Goal: Information Seeking & Learning: Learn about a topic

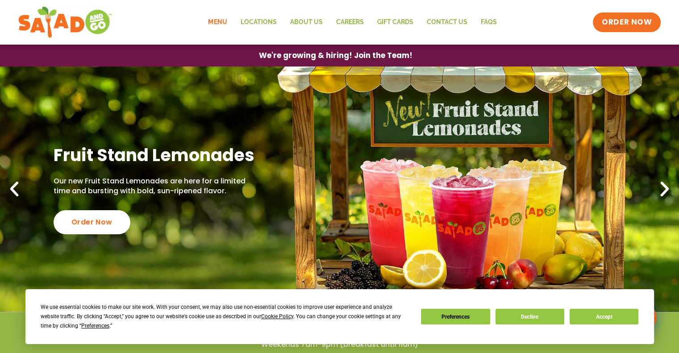
click at [225, 21] on link "Menu" at bounding box center [217, 22] width 32 height 21
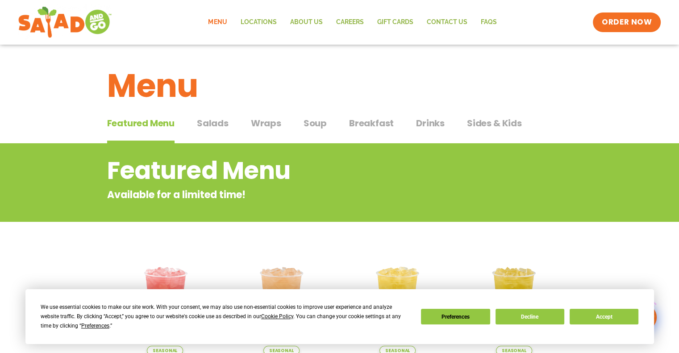
scroll to position [45, 0]
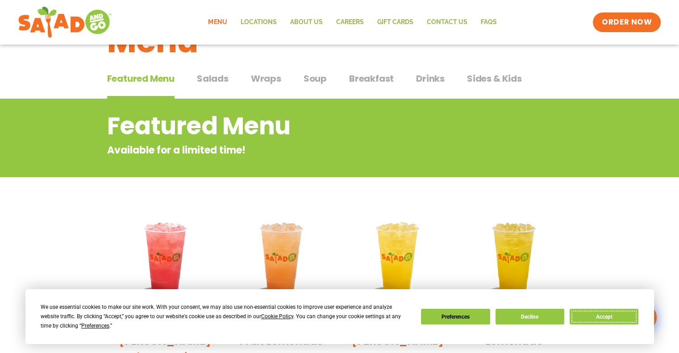
click at [608, 314] on button "Accept" at bounding box center [604, 317] width 69 height 16
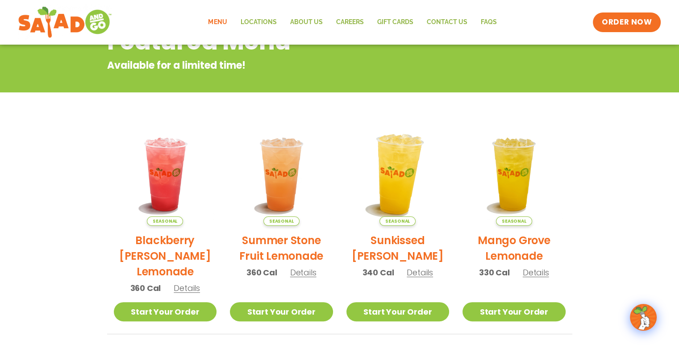
scroll to position [0, 0]
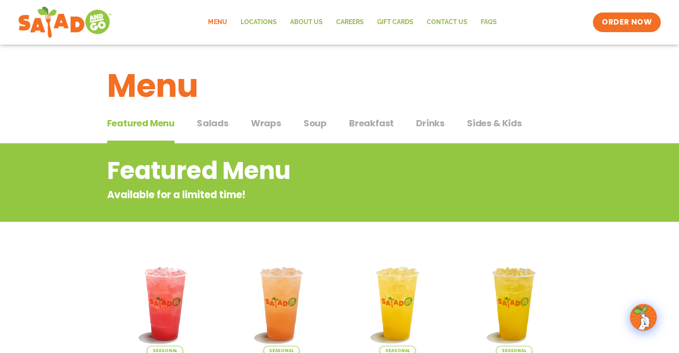
click at [211, 126] on span "Salads" at bounding box center [213, 123] width 32 height 13
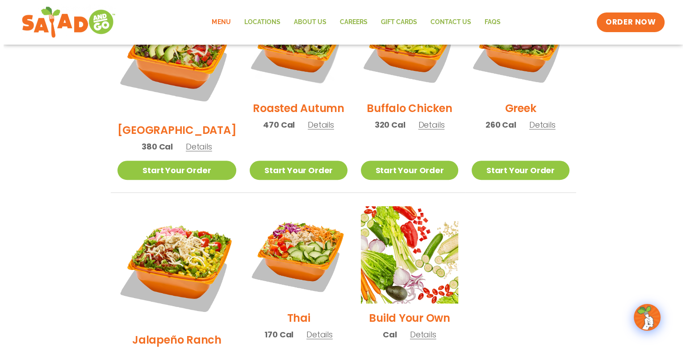
scroll to position [536, 0]
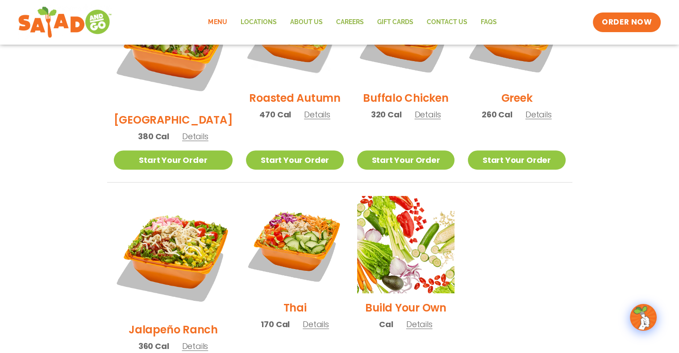
click at [303, 319] on span "Details" at bounding box center [316, 324] width 26 height 11
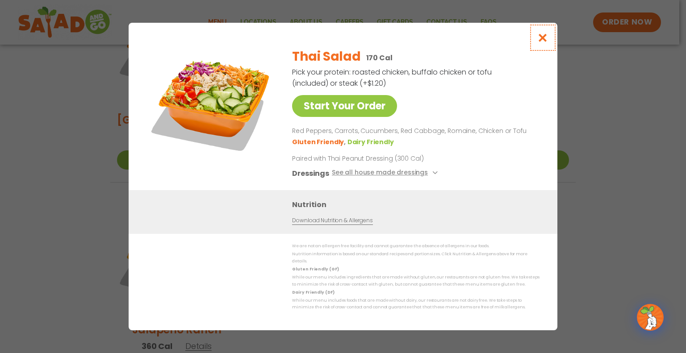
click at [538, 40] on icon "Close modal" at bounding box center [542, 37] width 11 height 9
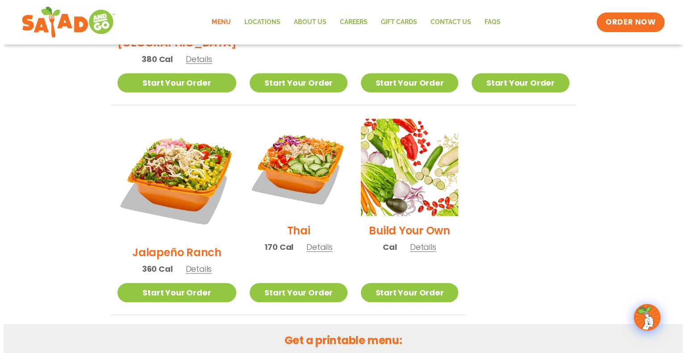
scroll to position [615, 0]
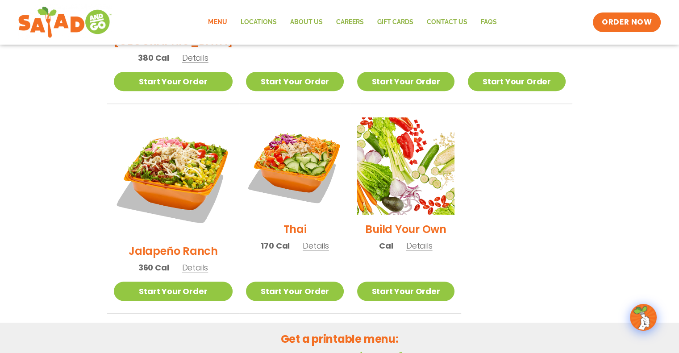
click at [303, 240] on span "Details" at bounding box center [316, 245] width 26 height 11
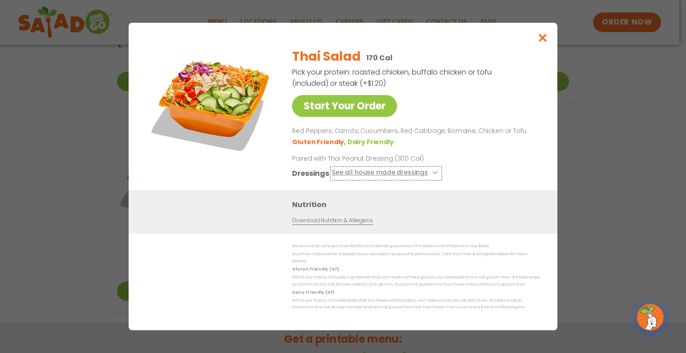
click at [352, 176] on button "See all house made dressings" at bounding box center [386, 173] width 109 height 11
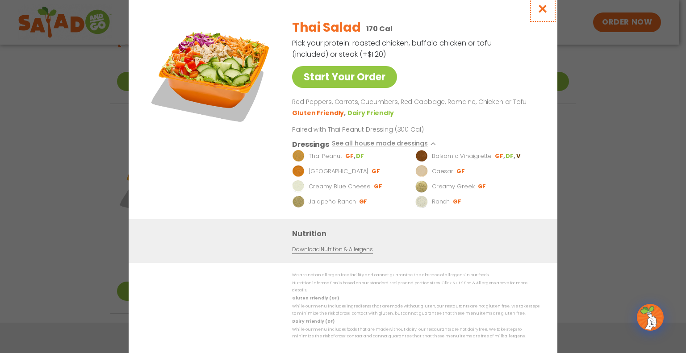
click at [540, 7] on icon "Close modal" at bounding box center [542, 8] width 11 height 9
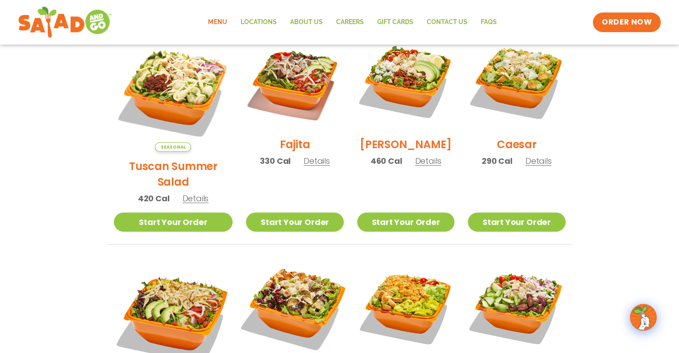
scroll to position [257, 0]
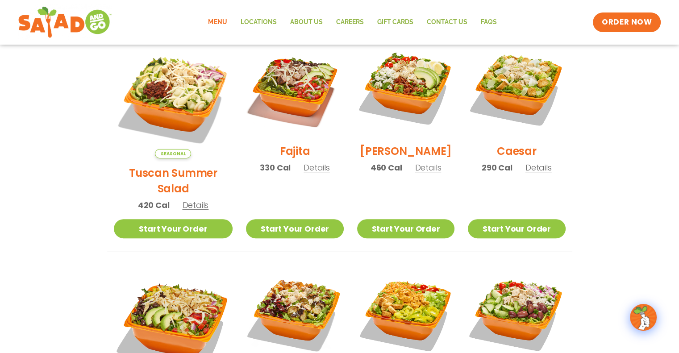
click at [190, 200] on span "Details" at bounding box center [195, 205] width 26 height 11
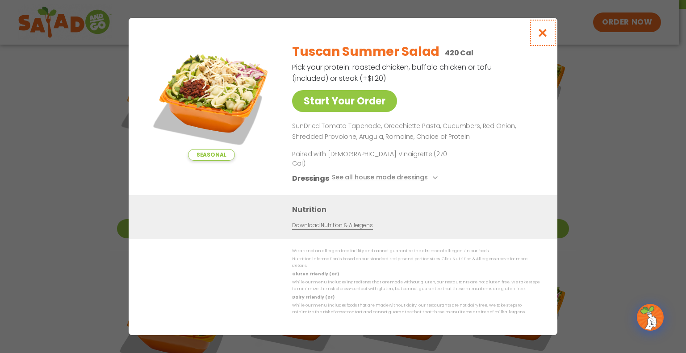
click at [541, 38] on icon "Close modal" at bounding box center [542, 32] width 11 height 9
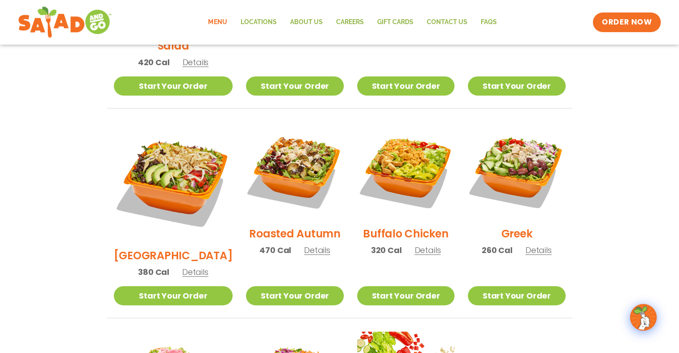
scroll to position [391, 0]
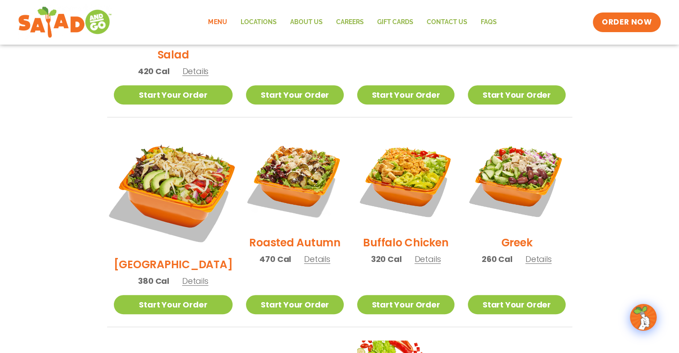
click at [170, 174] on img at bounding box center [173, 191] width 140 height 140
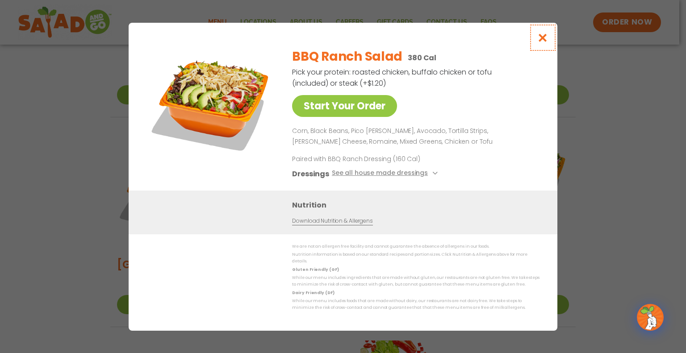
click at [538, 42] on icon "Close modal" at bounding box center [542, 37] width 11 height 9
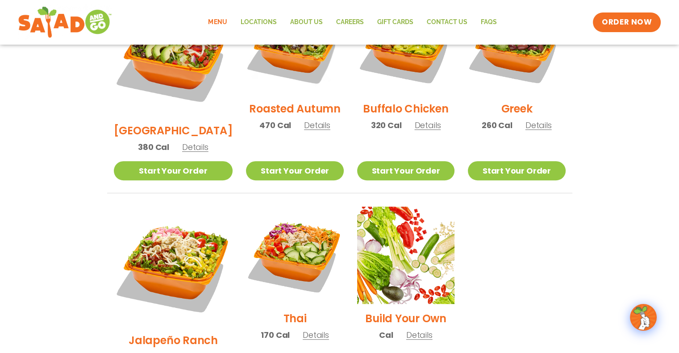
scroll to position [481, 0]
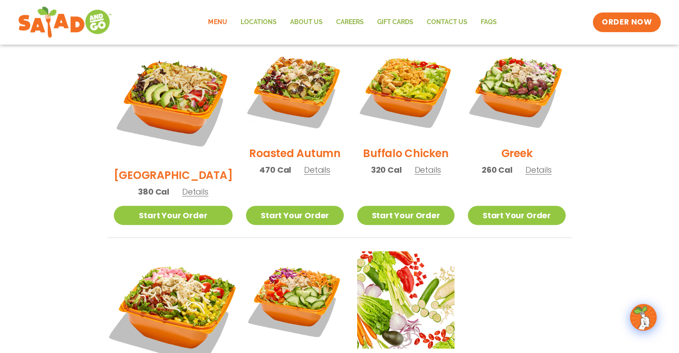
click at [170, 273] on img at bounding box center [173, 311] width 140 height 140
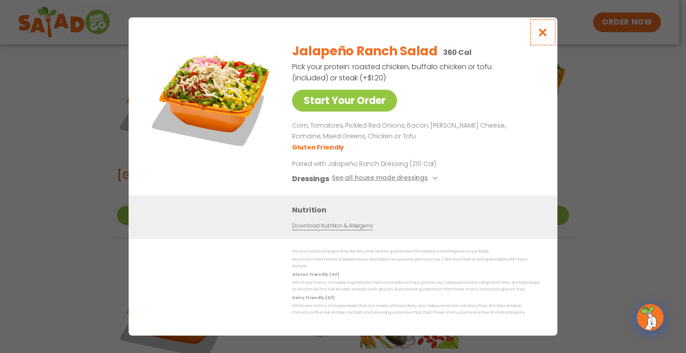
click at [536, 34] on button "Close modal" at bounding box center [542, 32] width 29 height 30
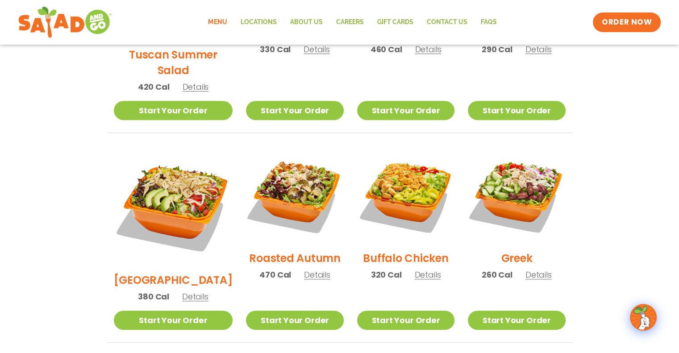
scroll to position [391, 0]
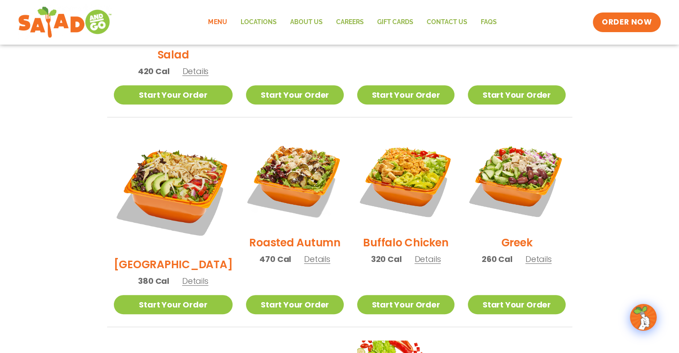
click at [419, 254] on span "Details" at bounding box center [428, 259] width 26 height 11
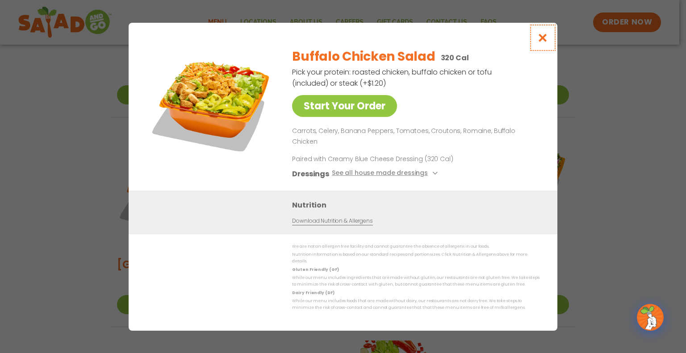
click at [541, 42] on icon "Close modal" at bounding box center [542, 37] width 11 height 9
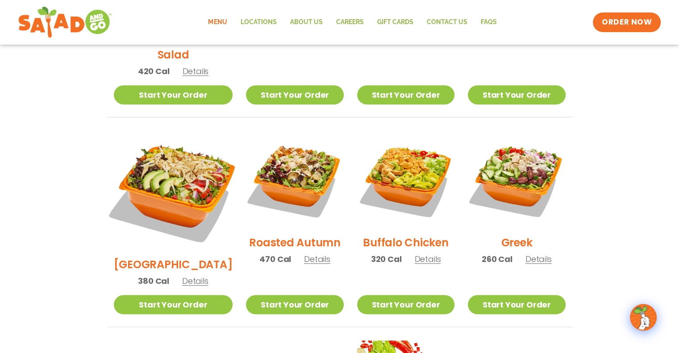
click at [178, 168] on img at bounding box center [173, 191] width 140 height 140
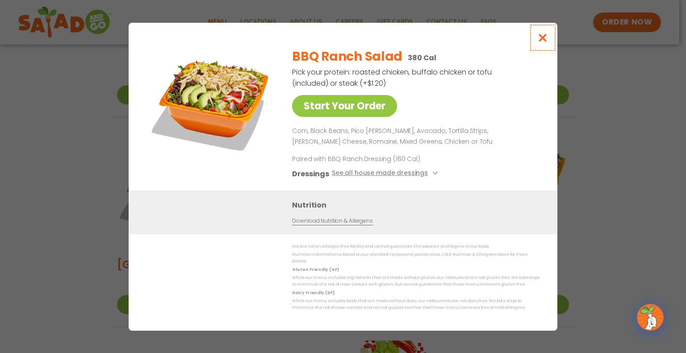
click at [540, 39] on icon "Close modal" at bounding box center [542, 37] width 11 height 9
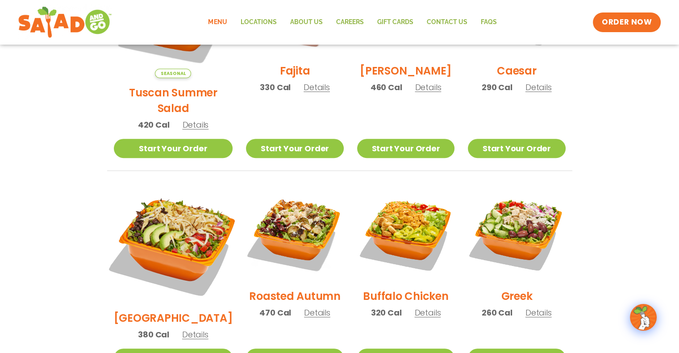
scroll to position [168, 0]
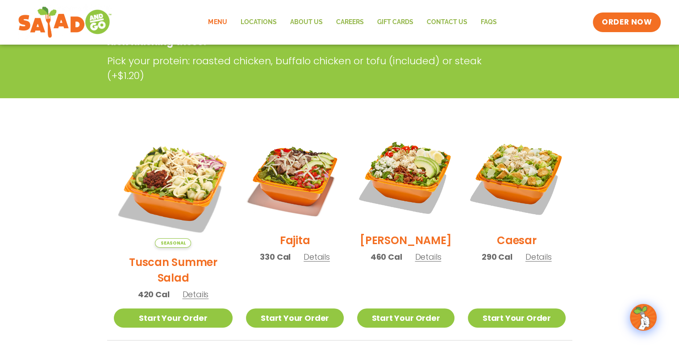
click at [161, 174] on img at bounding box center [173, 188] width 119 height 119
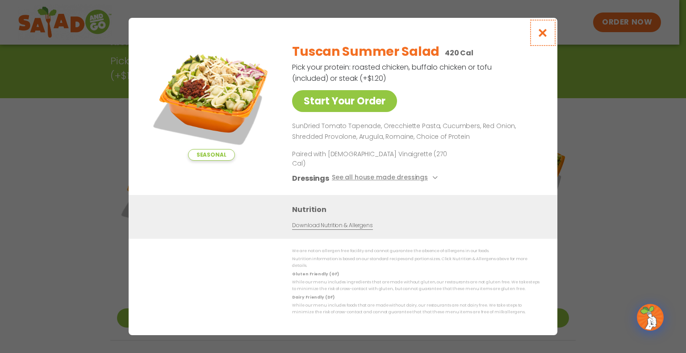
click at [541, 38] on icon "Close modal" at bounding box center [542, 32] width 11 height 9
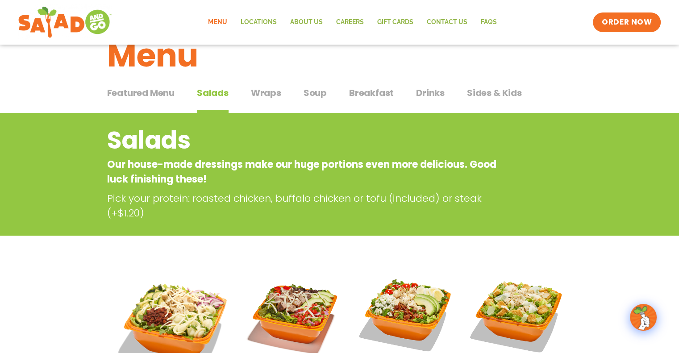
scroll to position [45, 0]
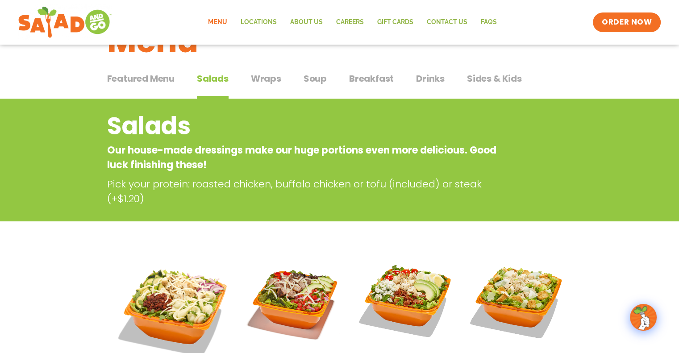
click at [268, 75] on span "Wraps" at bounding box center [266, 78] width 30 height 13
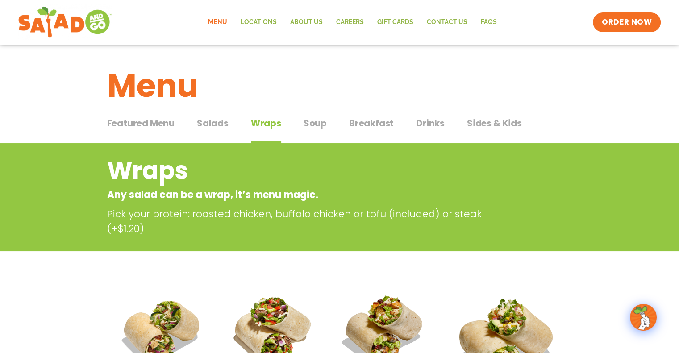
click at [314, 119] on span "Soup" at bounding box center [315, 123] width 23 height 13
